Goal: Task Accomplishment & Management: Use online tool/utility

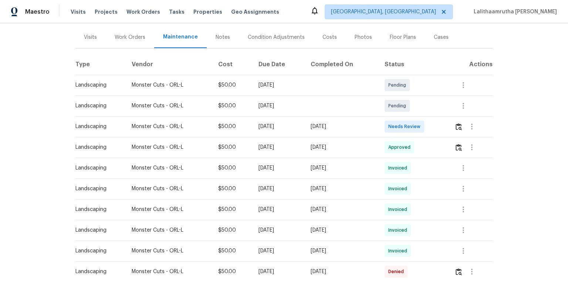
scroll to position [89, 0]
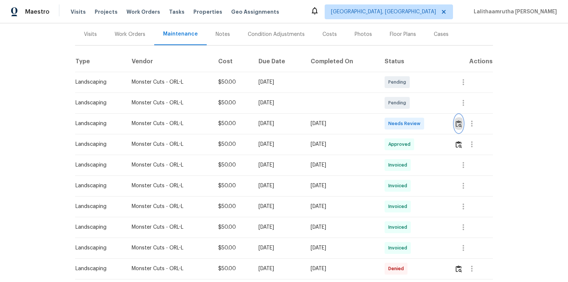
click at [404, 122] on img "button" at bounding box center [459, 123] width 6 height 7
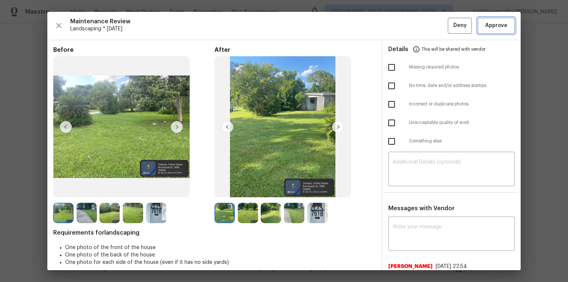
click at [404, 30] on span "Approve" at bounding box center [496, 25] width 22 height 9
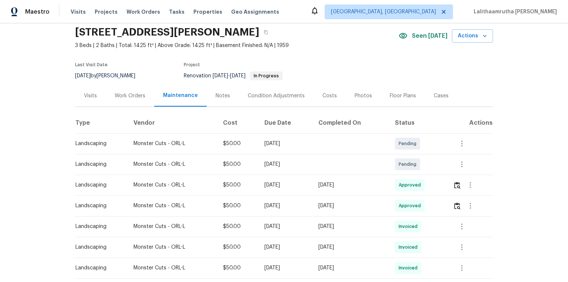
scroll to position [0, 0]
